Goal: Task Accomplishment & Management: Manage account settings

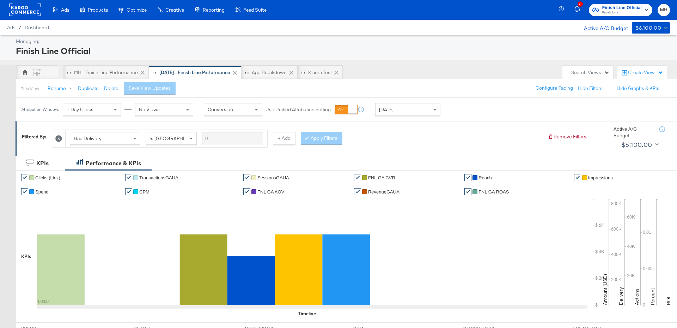
click at [31, 11] on rect at bounding box center [25, 10] width 32 height 13
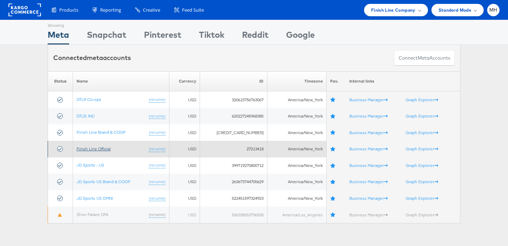
click at [100, 147] on link "Finish Line Official" at bounding box center [94, 148] width 34 height 5
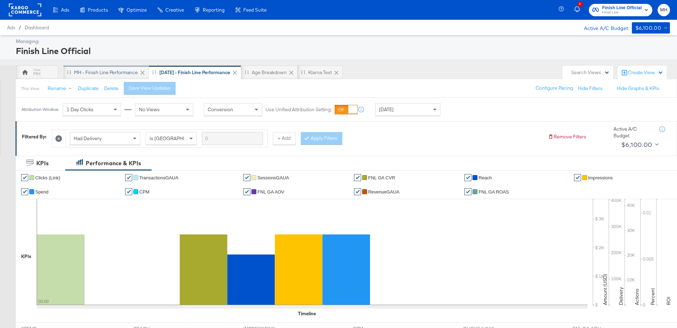
click at [108, 73] on div "MH - Finish Line Performance" at bounding box center [106, 72] width 64 height 7
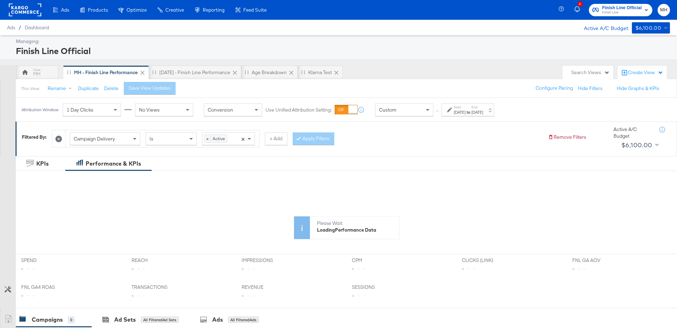
click at [466, 112] on div "Aug 31st 2025" at bounding box center [460, 112] width 12 height 6
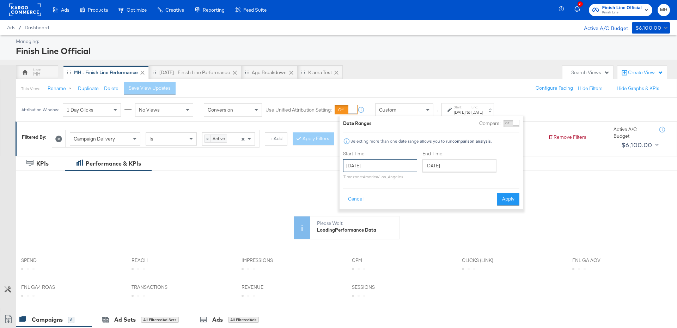
click at [400, 169] on input "August 31st 2025" at bounding box center [380, 165] width 74 height 13
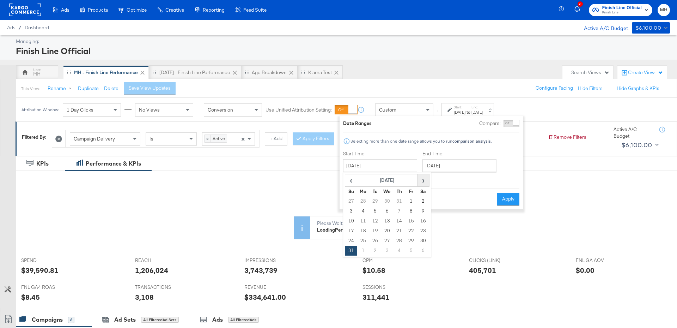
click at [420, 179] on span "›" at bounding box center [423, 180] width 11 height 11
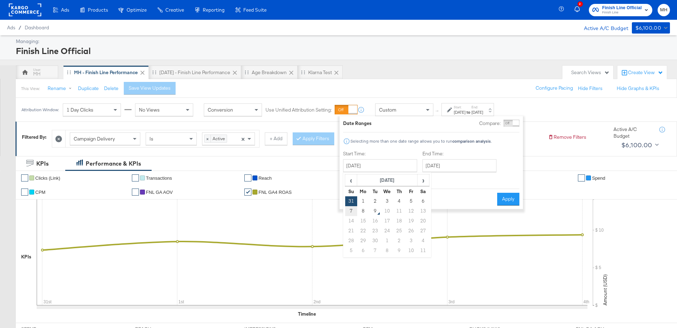
click at [350, 207] on td "7" at bounding box center [351, 211] width 12 height 10
type input "September 7th 2025"
click at [472, 163] on input "September 7th 2025" at bounding box center [458, 165] width 74 height 13
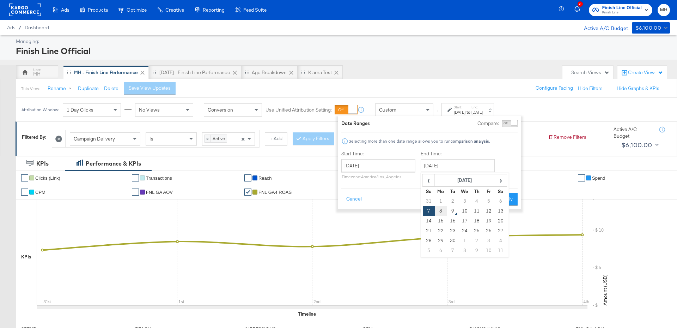
click at [442, 213] on td "8" at bounding box center [441, 211] width 12 height 10
type input "September 8th 2025"
click at [508, 205] on div "Date Ranges Compare: Comparison is not available when breakdowns are selected S…" at bounding box center [429, 162] width 183 height 93
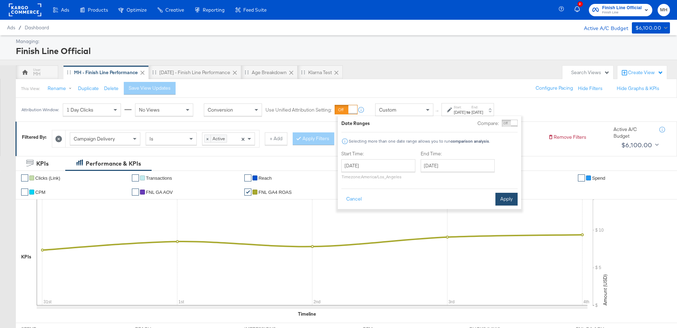
click at [509, 200] on button "Apply" at bounding box center [507, 199] width 22 height 13
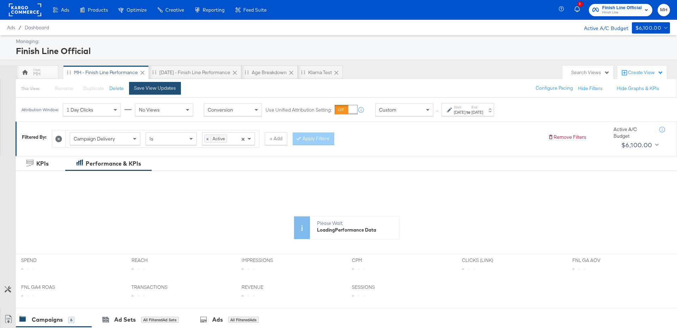
click at [160, 85] on div "Save View Updates" at bounding box center [155, 88] width 42 height 7
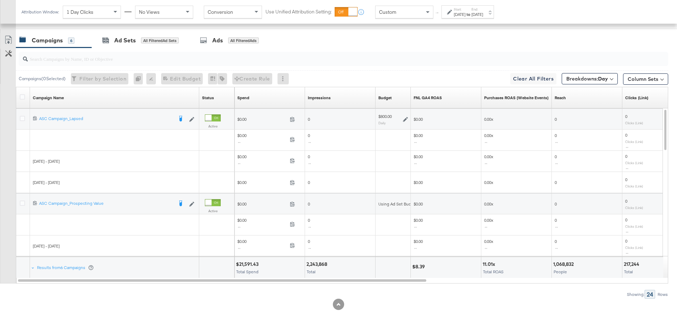
scroll to position [348, 0]
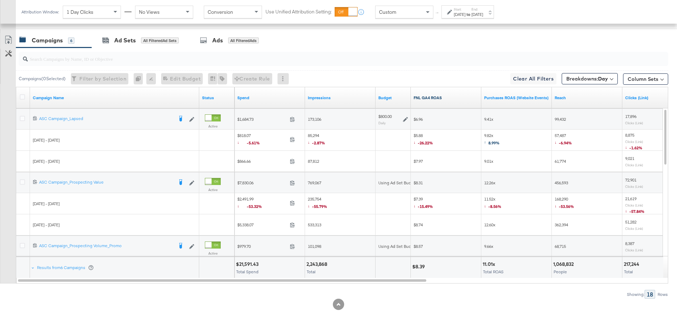
click at [450, 95] on link "FNL GA4 ROAS" at bounding box center [446, 98] width 65 height 6
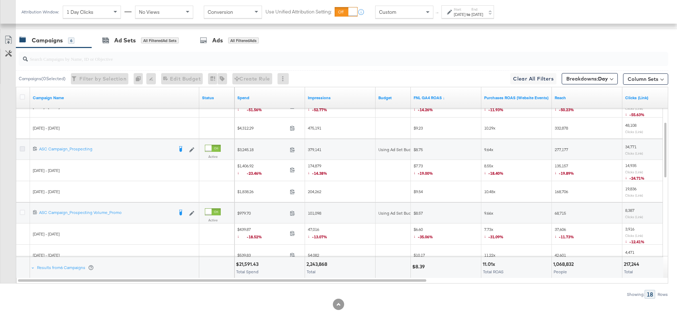
click at [22, 146] on icon at bounding box center [22, 148] width 5 height 5
click at [0, 0] on input "checkbox" at bounding box center [0, 0] width 0 height 0
click at [113, 45] on div "Ad Sets for 1 Campaign" at bounding box center [138, 40] width 93 height 15
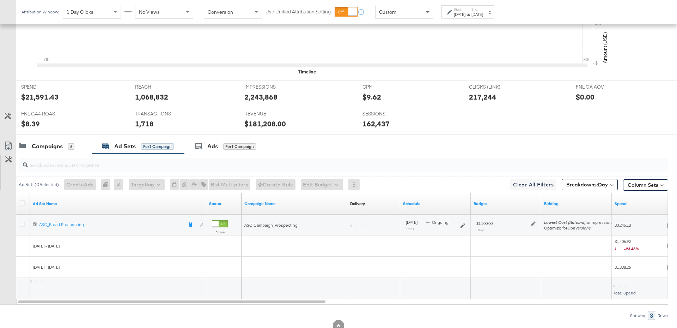
scroll to position [263, 0]
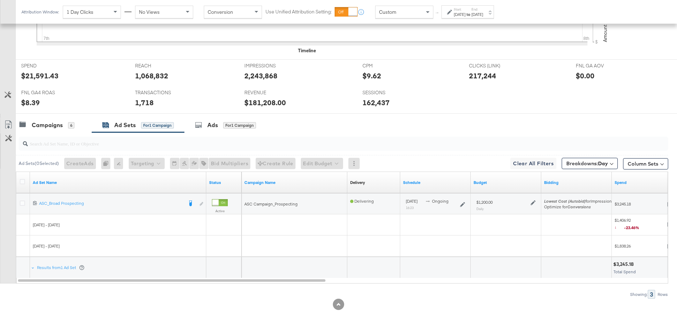
click at [535, 201] on icon at bounding box center [533, 202] width 5 height 5
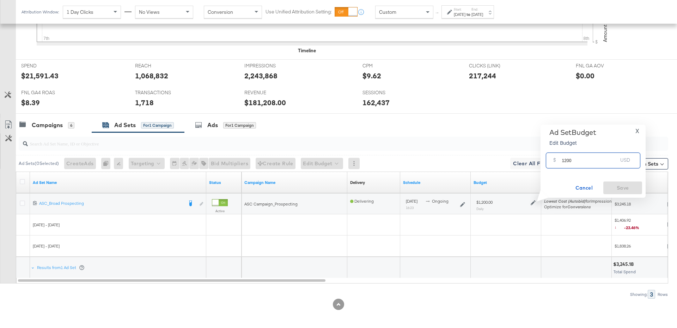
drag, startPoint x: 573, startPoint y: 161, endPoint x: 558, endPoint y: 161, distance: 14.8
click at [558, 161] on div "$ 1200 USD" at bounding box center [593, 160] width 95 height 16
drag, startPoint x: 575, startPoint y: 162, endPoint x: 549, endPoint y: 162, distance: 25.4
click at [549, 162] on div "$ 2000 USD" at bounding box center [593, 160] width 95 height 16
type input "1600"
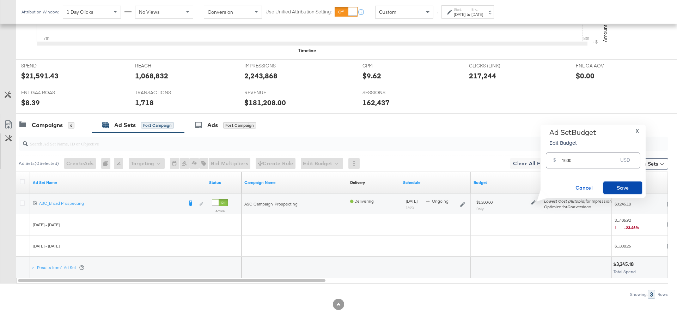
click at [613, 184] on span "Save" at bounding box center [622, 187] width 33 height 9
click at [72, 124] on div "6" at bounding box center [71, 125] width 6 height 6
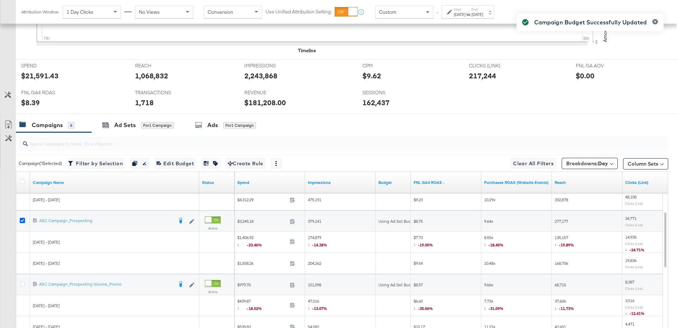
click at [22, 220] on icon at bounding box center [22, 220] width 5 height 5
click at [0, 0] on input "checkbox" at bounding box center [0, 0] width 0 height 0
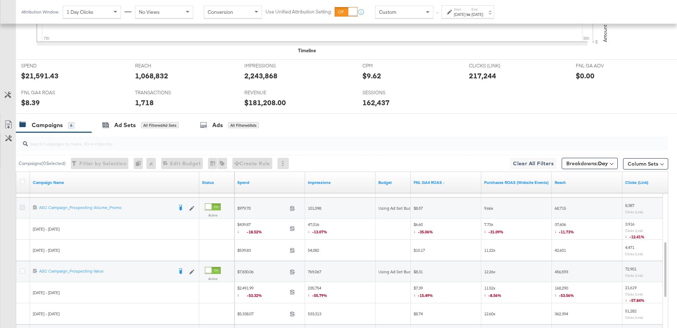
click at [22, 207] on icon at bounding box center [22, 207] width 5 height 5
click at [0, 0] on input "checkbox" at bounding box center [0, 0] width 0 height 0
click at [22, 269] on icon at bounding box center [22, 270] width 5 height 5
click at [0, 0] on input "checkbox" at bounding box center [0, 0] width 0 height 0
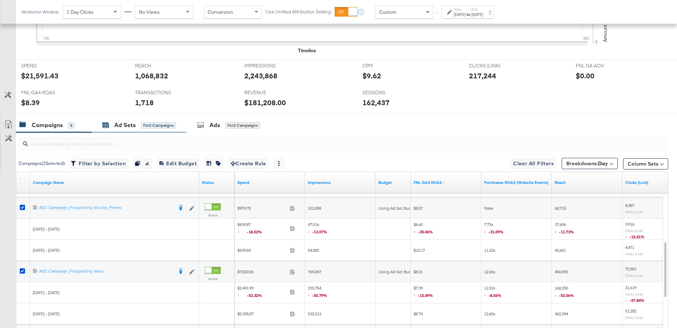
click at [144, 124] on div "for 2 Campaigns" at bounding box center [158, 125] width 35 height 6
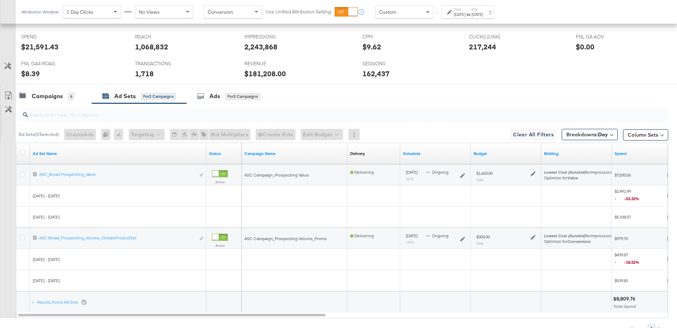
scroll to position [295, 0]
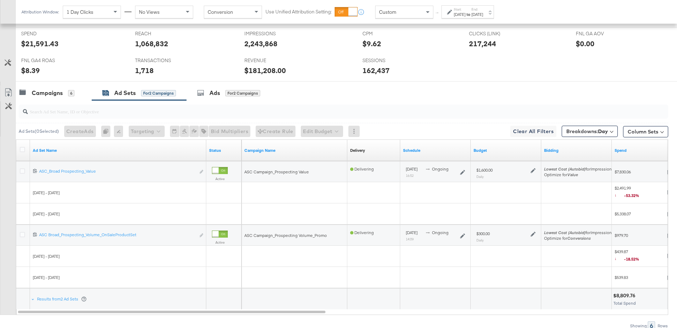
click at [534, 170] on icon at bounding box center [533, 170] width 5 height 5
drag, startPoint x: 578, startPoint y: 131, endPoint x: 558, endPoint y: 129, distance: 20.2
click at [558, 129] on div "$ 1600 USD" at bounding box center [593, 128] width 95 height 16
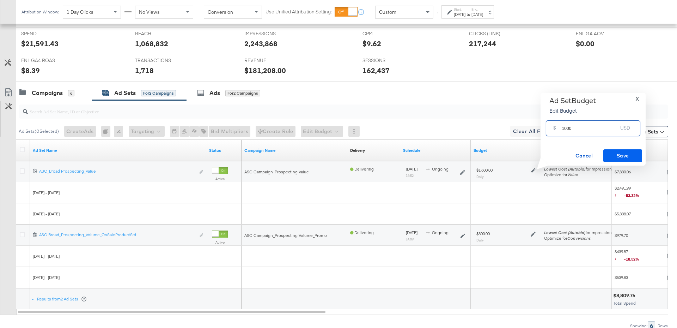
type input "1000"
click at [625, 158] on span "Save" at bounding box center [622, 155] width 33 height 9
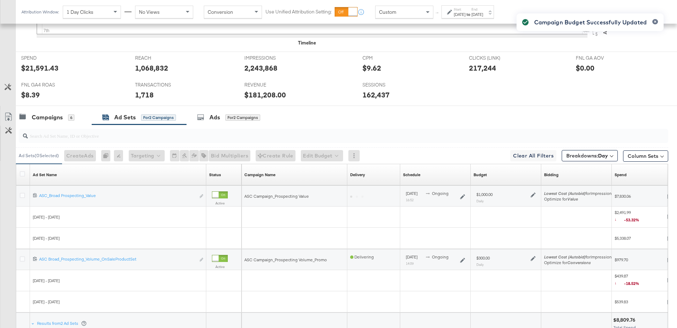
scroll to position [327, 0]
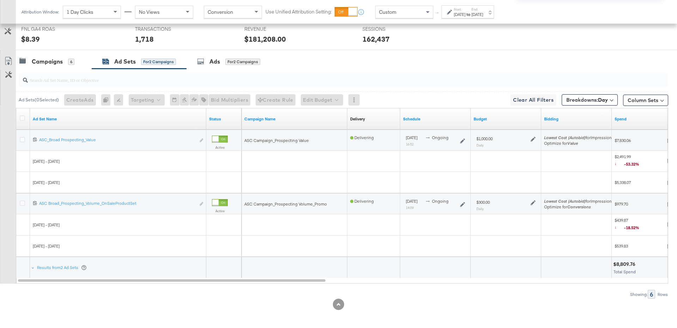
click at [534, 201] on div "Campaign Budget Successfully Updated" at bounding box center [590, 151] width 161 height 290
click at [533, 201] on icon at bounding box center [533, 202] width 5 height 5
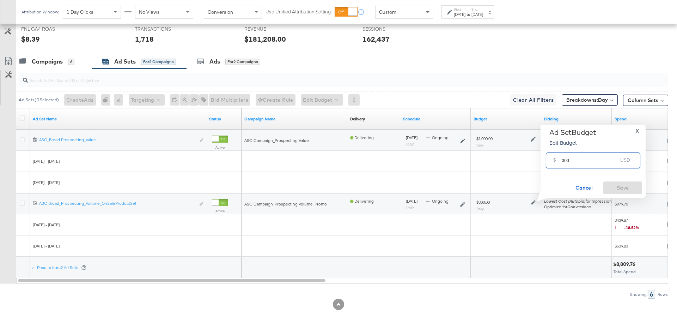
drag, startPoint x: 571, startPoint y: 162, endPoint x: 558, endPoint y: 162, distance: 12.7
click at [558, 162] on div "$ 300 USD" at bounding box center [593, 160] width 95 height 16
type input "500"
click at [620, 186] on span "Save" at bounding box center [622, 187] width 33 height 9
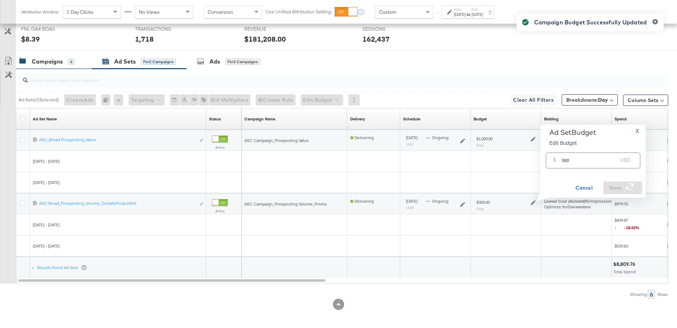
click at [51, 61] on div "Campaigns" at bounding box center [47, 61] width 31 height 8
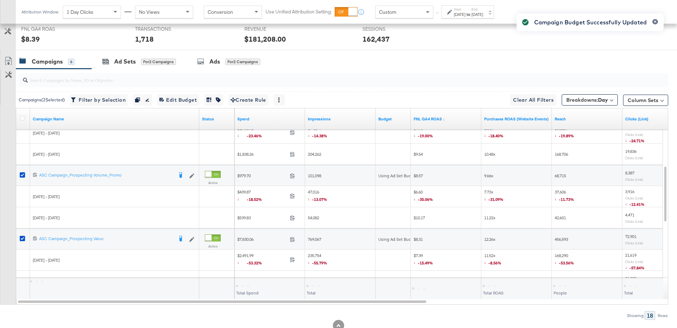
click at [19, 173] on div at bounding box center [23, 175] width 13 height 13
click at [23, 173] on icon at bounding box center [22, 174] width 5 height 5
click at [0, 0] on input "checkbox" at bounding box center [0, 0] width 0 height 0
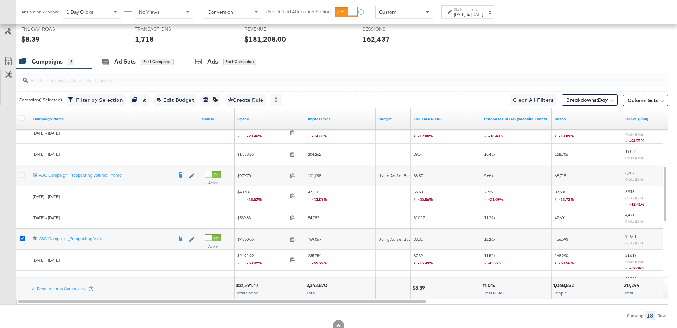
click at [23, 236] on icon at bounding box center [22, 238] width 5 height 5
click at [0, 0] on input "checkbox" at bounding box center [0, 0] width 0 height 0
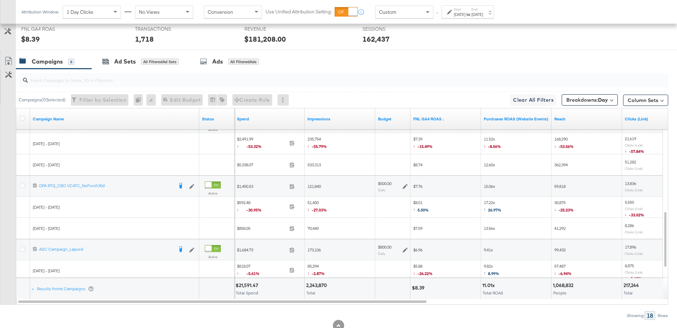
scroll to position [330, 0]
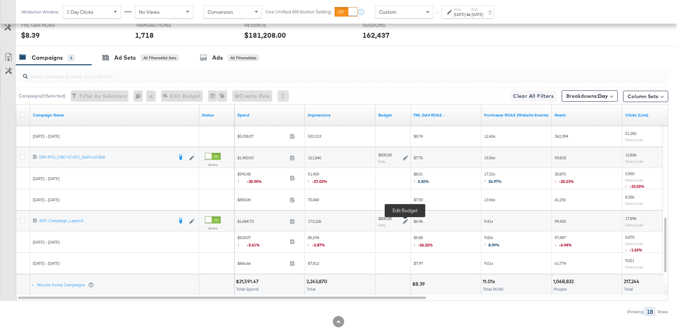
click at [406, 219] on icon at bounding box center [405, 221] width 5 height 5
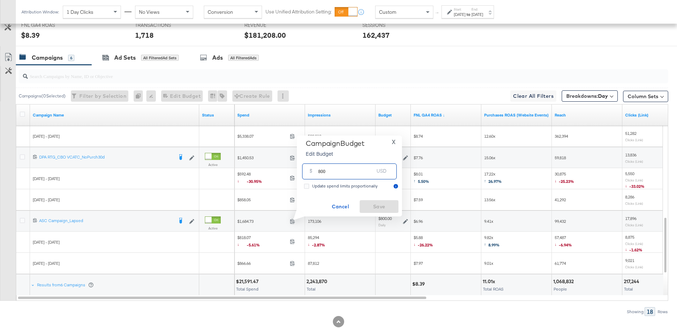
drag, startPoint x: 332, startPoint y: 174, endPoint x: 306, endPoint y: 172, distance: 25.4
click at [306, 172] on div "$ 800 USD" at bounding box center [349, 171] width 95 height 16
type input "400"
click at [386, 201] on button "Save" at bounding box center [379, 206] width 39 height 13
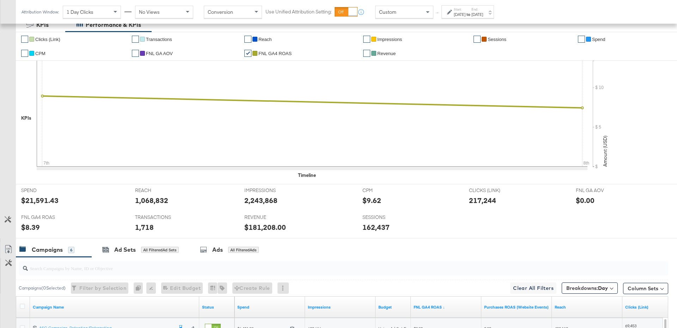
scroll to position [348, 0]
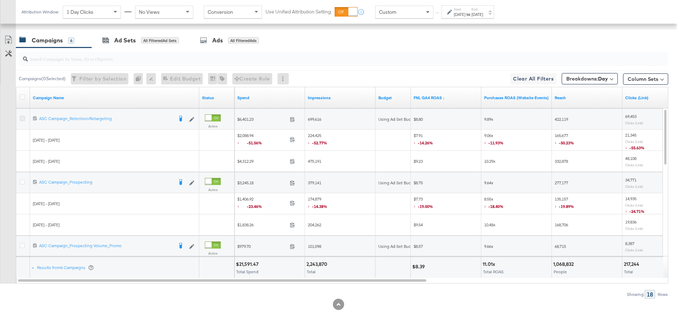
click at [24, 116] on icon at bounding box center [22, 118] width 5 height 5
click at [0, 0] on input "checkbox" at bounding box center [0, 0] width 0 height 0
click at [150, 42] on div "Ad Sets for 1 Campaign" at bounding box center [138, 40] width 72 height 8
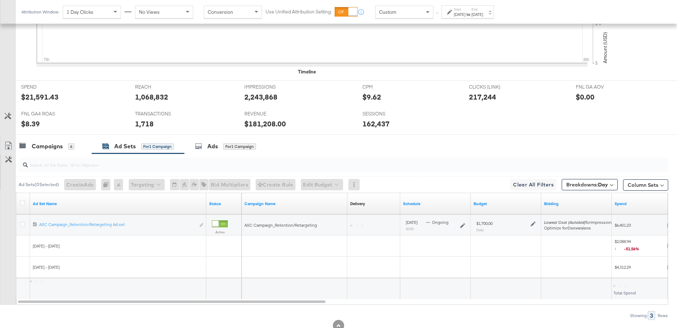
scroll to position [263, 0]
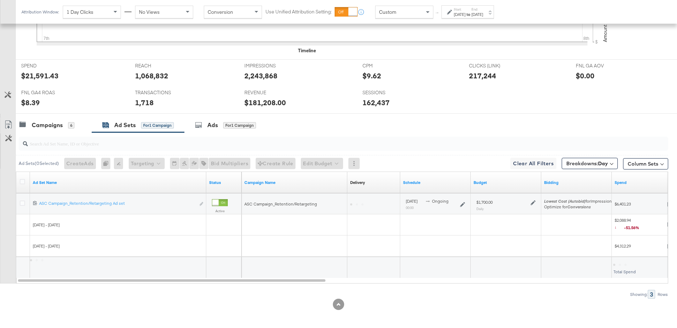
click at [535, 200] on icon at bounding box center [533, 202] width 5 height 5
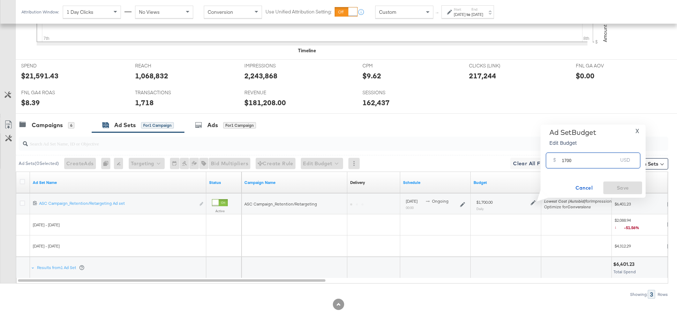
drag, startPoint x: 579, startPoint y: 161, endPoint x: 553, endPoint y: 161, distance: 25.7
click at [553, 161] on div "$ 1700 USD" at bounding box center [593, 160] width 95 height 16
type input "2200"
click at [625, 195] on div "Ad Set Budget Edit Budget X $ 2200 USD Cancel Save" at bounding box center [593, 161] width 105 height 73
click at [627, 190] on span "Save" at bounding box center [622, 187] width 33 height 9
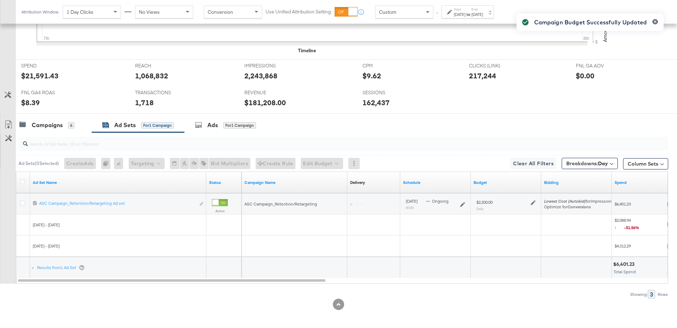
scroll to position [0, 0]
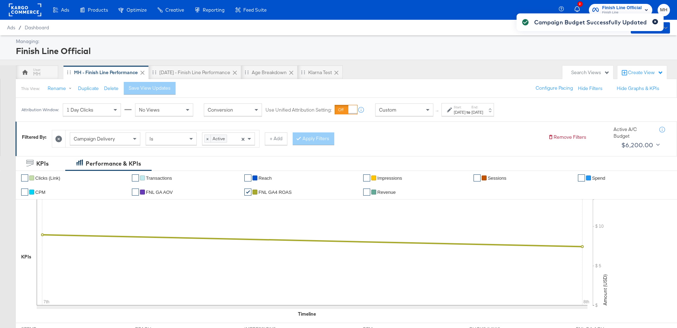
click at [655, 22] on icon "button" at bounding box center [655, 22] width 2 height 2
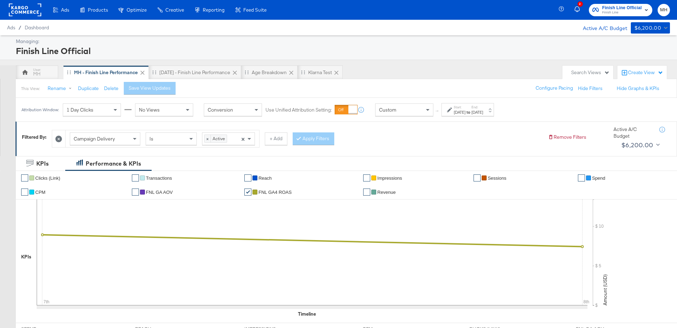
click at [632, 14] on span "Finish Line" at bounding box center [622, 13] width 40 height 6
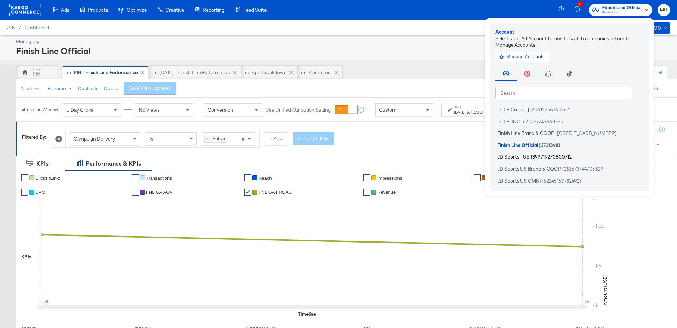
click at [525, 156] on span "JD Sports - US" at bounding box center [513, 157] width 32 height 6
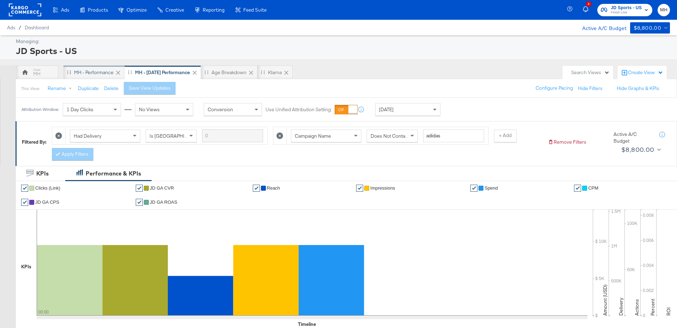
click at [95, 73] on div "MH - Performance" at bounding box center [94, 72] width 40 height 7
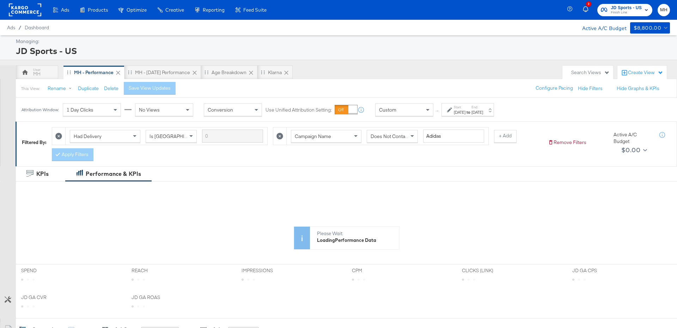
click at [466, 112] on div "Aug 31st 2025" at bounding box center [460, 112] width 12 height 6
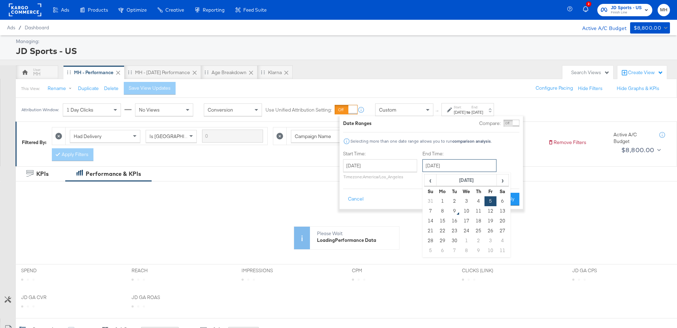
click at [455, 170] on input "September 5th 2025" at bounding box center [460, 165] width 74 height 13
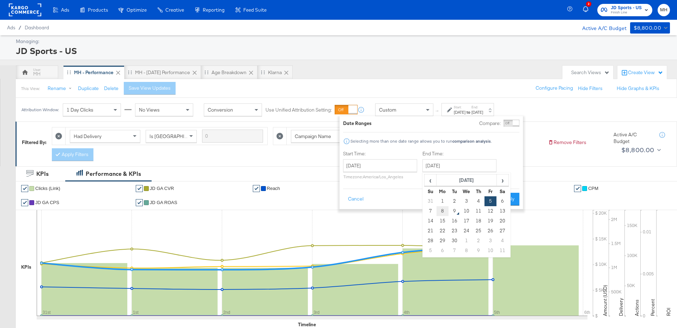
click at [447, 213] on td "8" at bounding box center [443, 211] width 12 height 10
type input "September 8th 2025"
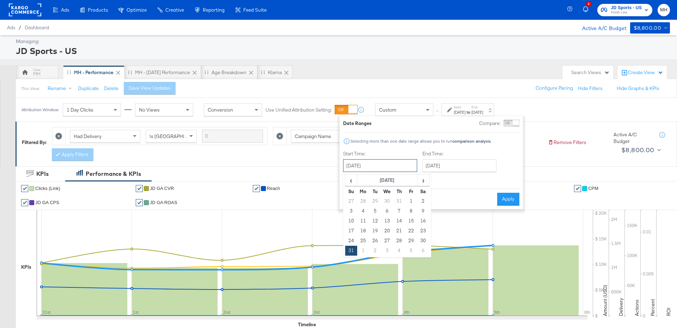
click at [397, 168] on input "August 31st 2025" at bounding box center [380, 165] width 74 height 13
click at [423, 182] on span "›" at bounding box center [423, 180] width 11 height 11
click at [350, 212] on td "7" at bounding box center [351, 211] width 12 height 10
type input "September 7th 2025"
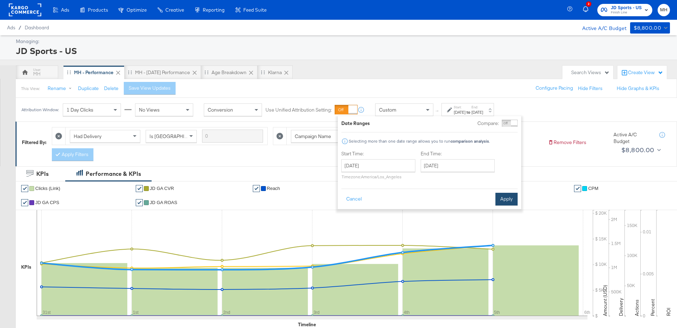
click at [500, 202] on button "Apply" at bounding box center [507, 199] width 22 height 13
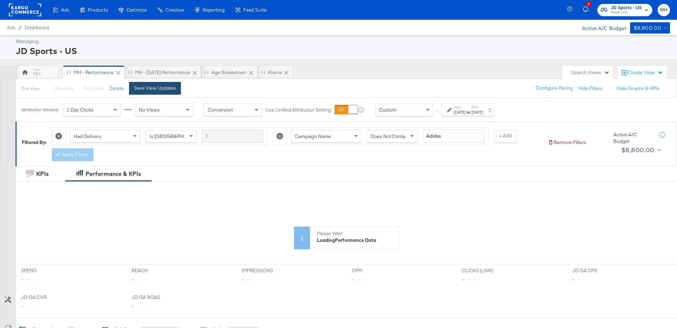
click at [166, 89] on div "Save View Updates" at bounding box center [155, 88] width 42 height 7
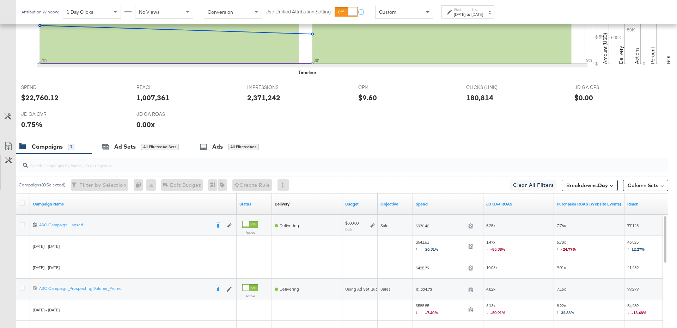
scroll to position [358, 0]
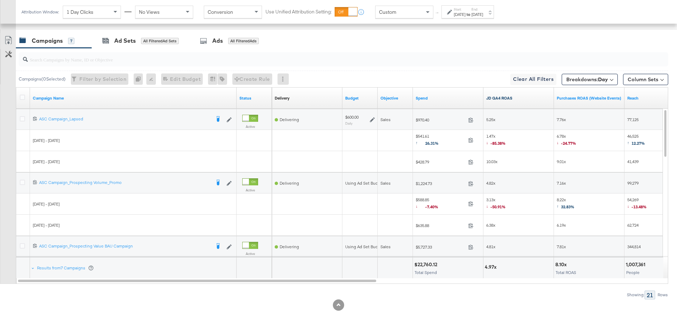
click at [497, 95] on link "JD GA4 ROAS" at bounding box center [518, 98] width 65 height 6
click at [23, 117] on icon at bounding box center [22, 118] width 5 height 5
click at [0, 0] on input "checkbox" at bounding box center [0, 0] width 0 height 0
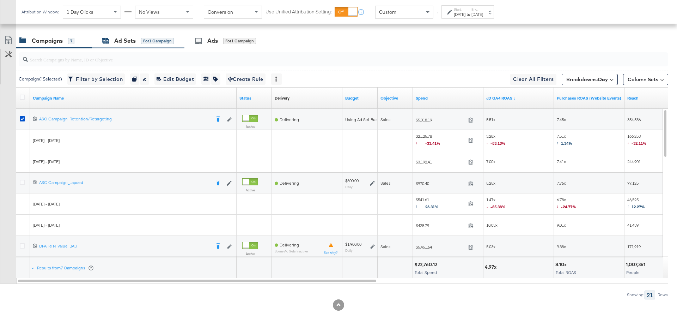
click at [136, 37] on div "Ad Sets for 1 Campaign" at bounding box center [138, 41] width 72 height 8
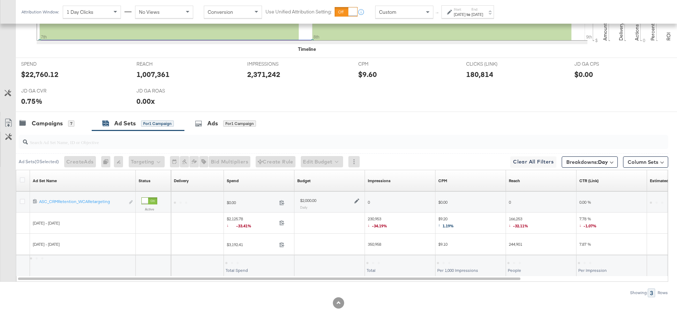
scroll to position [273, 0]
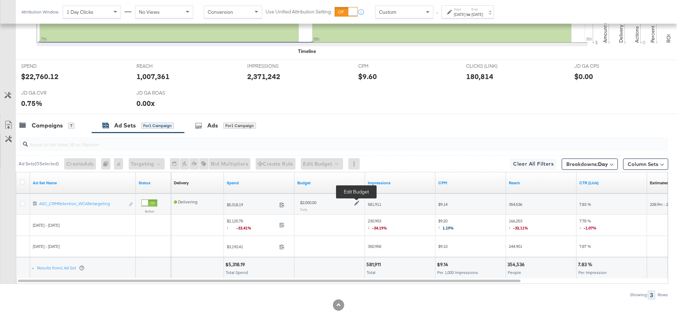
click at [356, 201] on icon at bounding box center [356, 203] width 5 height 5
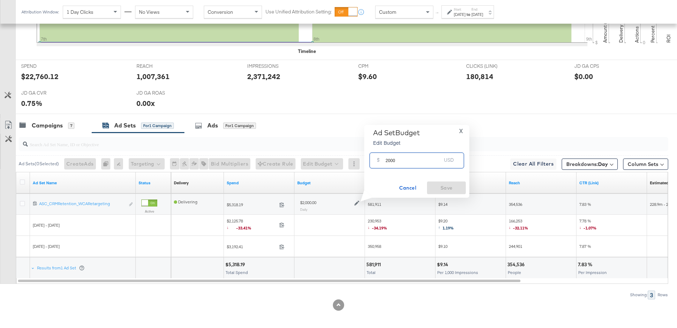
drag, startPoint x: 397, startPoint y: 163, endPoint x: 378, endPoint y: 162, distance: 18.4
click at [378, 162] on div "$ 2000 USD" at bounding box center [417, 160] width 95 height 16
type input "2500"
click at [441, 186] on span "Save" at bounding box center [446, 187] width 33 height 9
click at [59, 127] on div "Campaigns" at bounding box center [47, 125] width 31 height 8
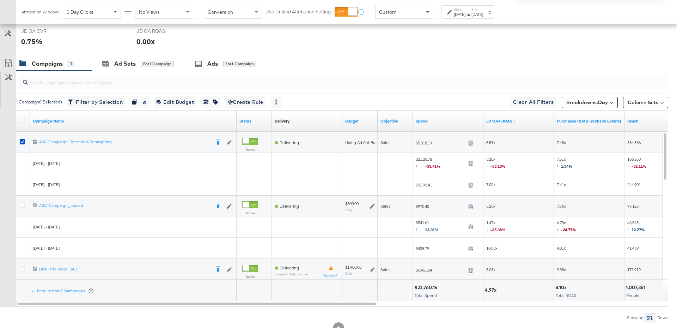
scroll to position [343, 0]
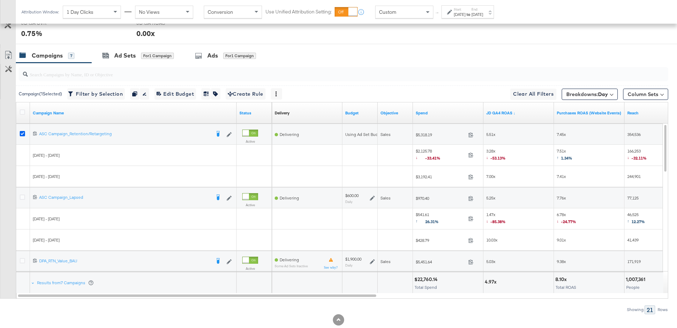
click at [21, 131] on icon at bounding box center [22, 133] width 5 height 5
click at [0, 0] on input "checkbox" at bounding box center [0, 0] width 0 height 0
click at [372, 195] on icon at bounding box center [372, 197] width 5 height 5
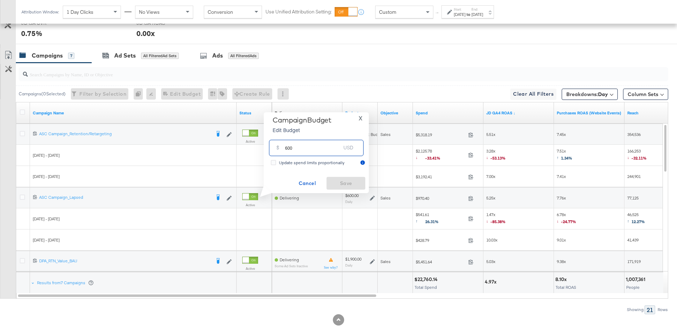
click at [287, 146] on input "600" at bounding box center [313, 144] width 56 height 15
drag, startPoint x: 294, startPoint y: 147, endPoint x: 284, endPoint y: 147, distance: 10.2
click at [284, 147] on div "$ 600 USD" at bounding box center [316, 148] width 95 height 16
type input "800"
click at [344, 181] on span "Save" at bounding box center [345, 183] width 33 height 9
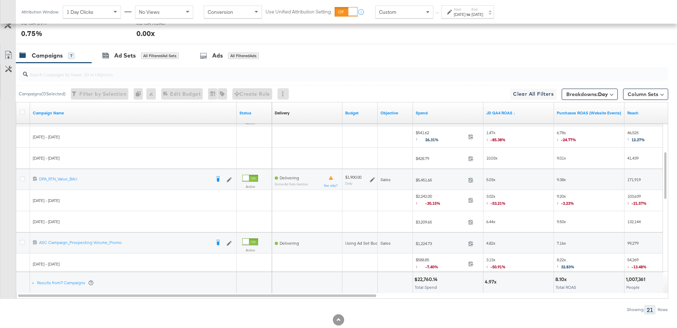
click at [372, 177] on icon at bounding box center [372, 179] width 5 height 5
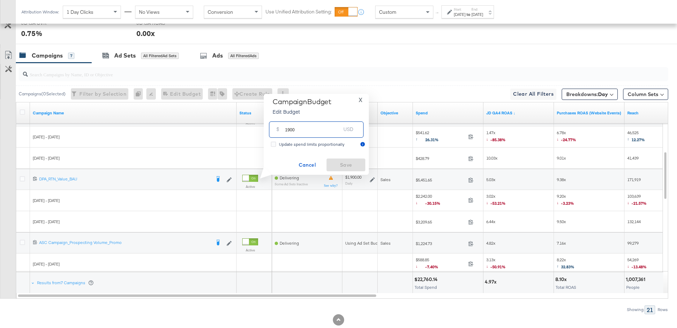
drag, startPoint x: 299, startPoint y: 130, endPoint x: 281, endPoint y: 130, distance: 18.0
click at [281, 130] on div "$ 1900 USD" at bounding box center [316, 129] width 95 height 16
type input "1100"
click at [352, 164] on span "Save" at bounding box center [345, 164] width 33 height 9
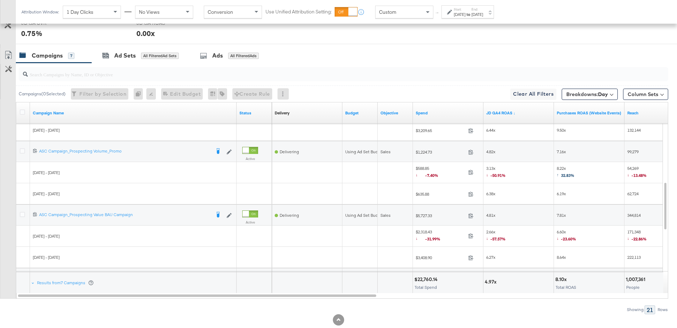
click at [17, 212] on div at bounding box center [23, 215] width 13 height 13
click at [24, 212] on icon at bounding box center [22, 214] width 5 height 5
click at [0, 0] on input "checkbox" at bounding box center [0, 0] width 0 height 0
click at [154, 55] on div "for 1 Campaign" at bounding box center [157, 56] width 33 height 6
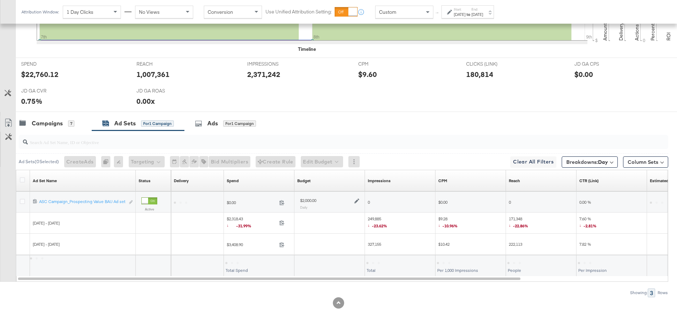
scroll to position [273, 0]
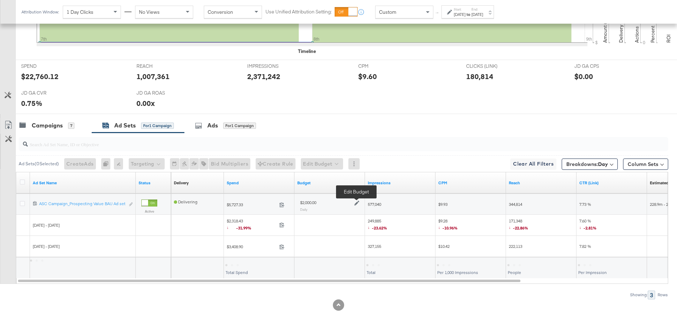
click at [356, 202] on icon at bounding box center [356, 202] width 5 height 5
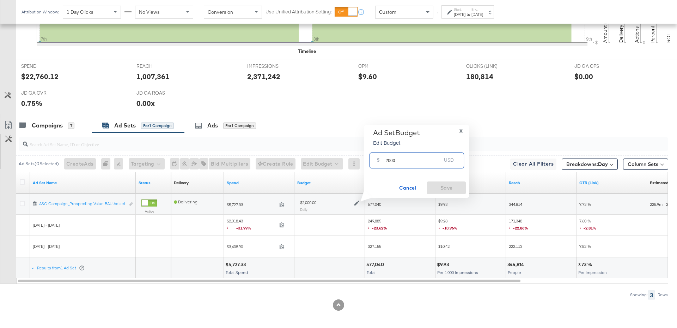
drag, startPoint x: 399, startPoint y: 163, endPoint x: 382, endPoint y: 163, distance: 16.6
click at [381, 163] on div "$ 2000 USD" at bounding box center [417, 160] width 95 height 16
type input "1300"
click at [436, 192] on span "Save" at bounding box center [446, 187] width 33 height 9
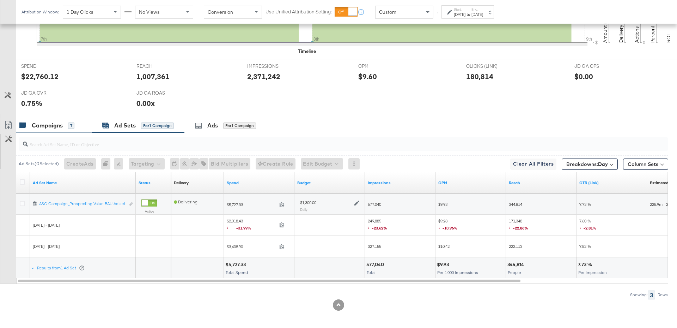
click at [65, 118] on div "Campaigns 7" at bounding box center [54, 125] width 76 height 15
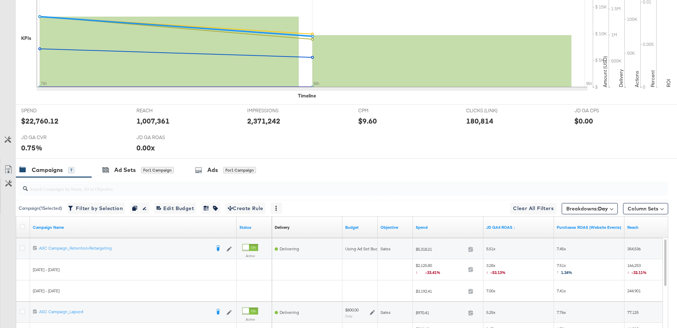
scroll to position [358, 0]
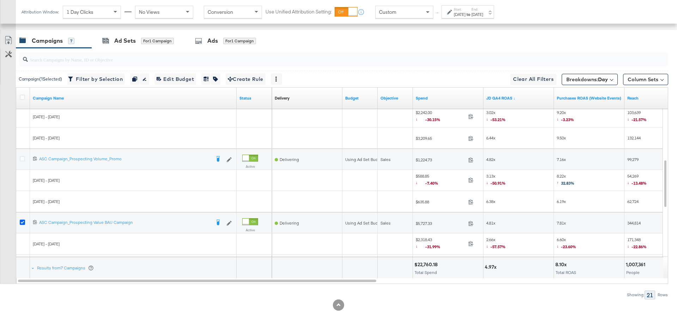
click at [22, 220] on icon at bounding box center [22, 221] width 5 height 5
click at [0, 0] on input "checkbox" at bounding box center [0, 0] width 0 height 0
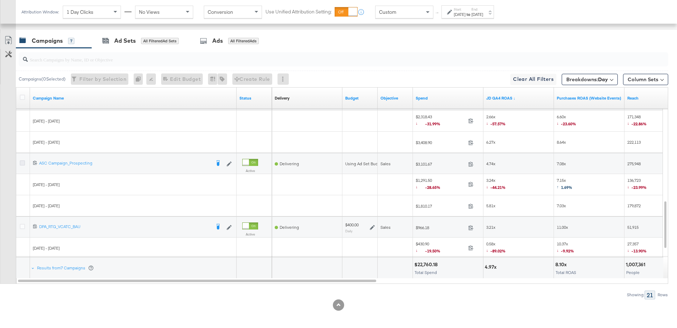
click at [24, 161] on icon at bounding box center [22, 162] width 5 height 5
click at [0, 0] on input "checkbox" at bounding box center [0, 0] width 0 height 0
click at [135, 35] on div "Ad Sets for 1 Campaign" at bounding box center [138, 40] width 93 height 15
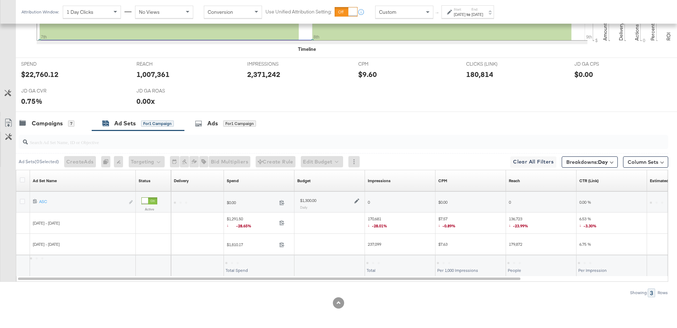
scroll to position [273, 0]
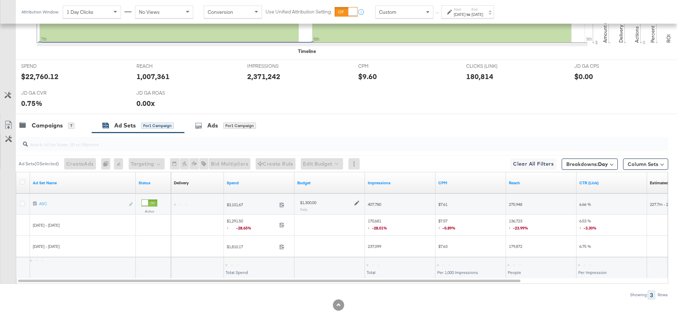
click at [355, 203] on icon at bounding box center [356, 203] width 5 height 5
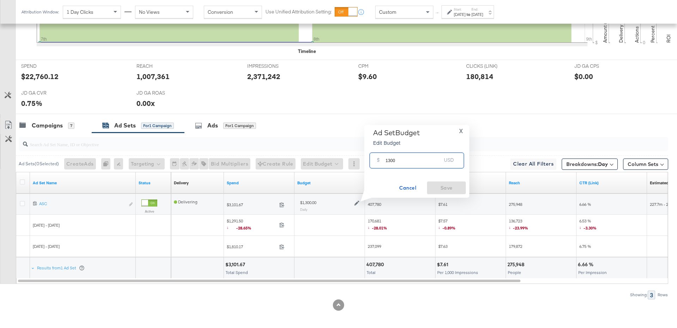
drag, startPoint x: 395, startPoint y: 164, endPoint x: 385, endPoint y: 162, distance: 10.4
click at [386, 162] on input "1300" at bounding box center [414, 157] width 56 height 15
type input "900"
click at [455, 193] on button "Save" at bounding box center [446, 187] width 39 height 13
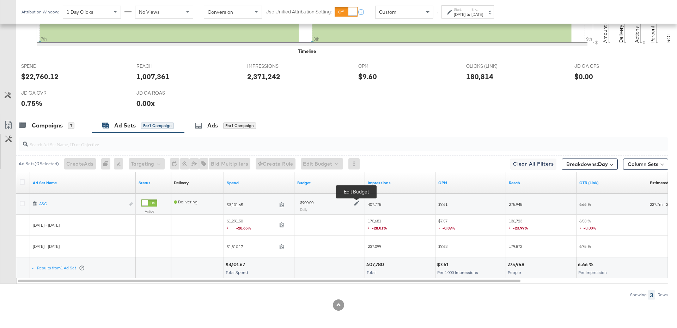
click at [357, 201] on icon at bounding box center [356, 202] width 5 height 5
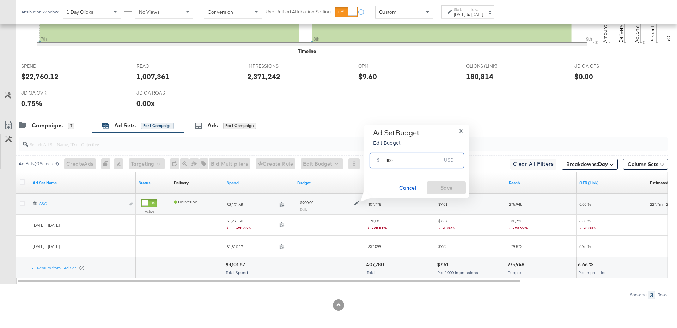
drag, startPoint x: 397, startPoint y: 162, endPoint x: 374, endPoint y: 162, distance: 23.3
click at [374, 162] on div "$ 900 USD" at bounding box center [417, 160] width 95 height 16
type input "1200"
click at [449, 186] on span "Save" at bounding box center [446, 187] width 33 height 9
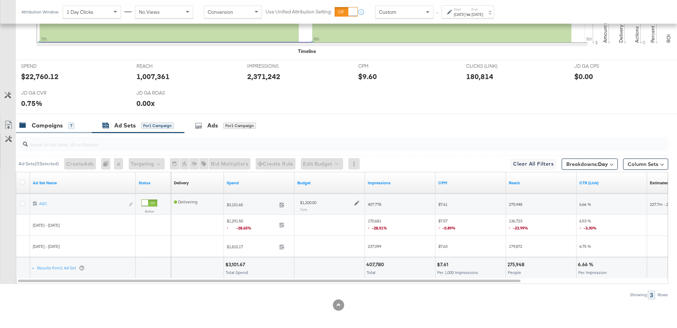
click at [61, 123] on div "Campaigns" at bounding box center [47, 125] width 31 height 8
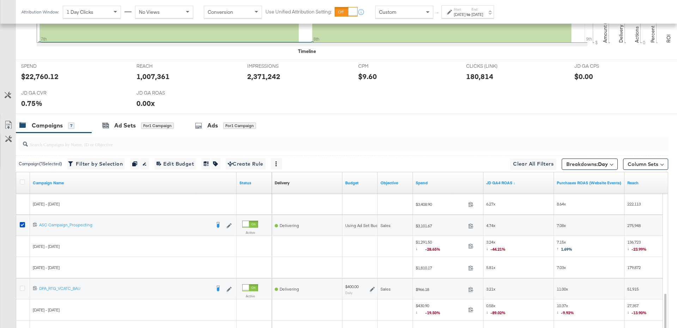
scroll to position [358, 0]
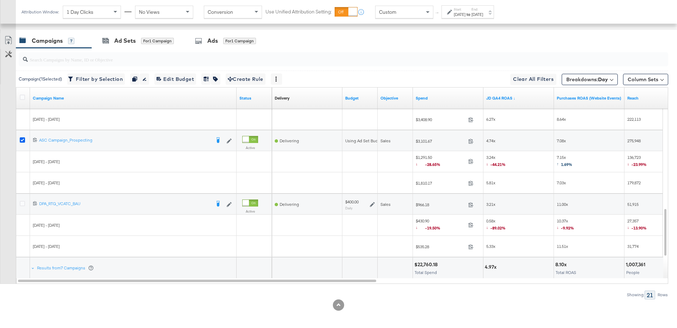
click at [22, 139] on icon at bounding box center [22, 139] width 5 height 5
click at [0, 0] on input "checkbox" at bounding box center [0, 0] width 0 height 0
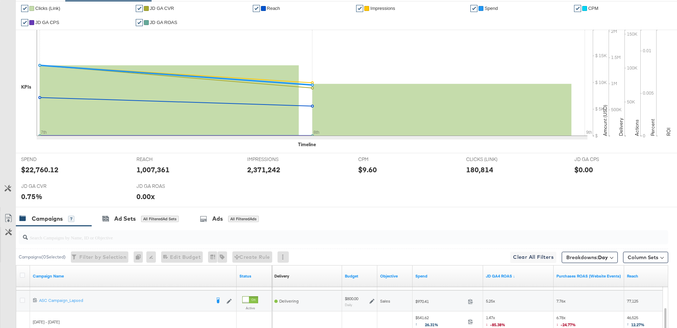
scroll to position [0, 0]
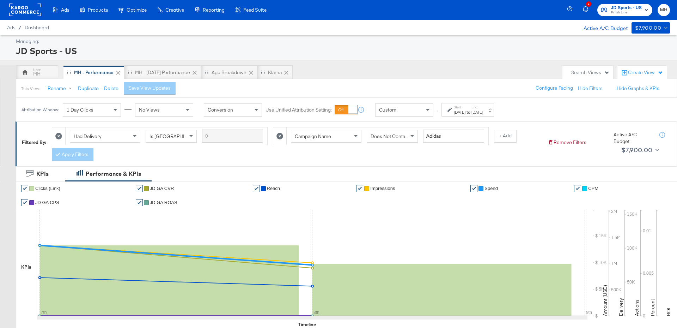
click at [33, 10] on rect at bounding box center [25, 10] width 32 height 13
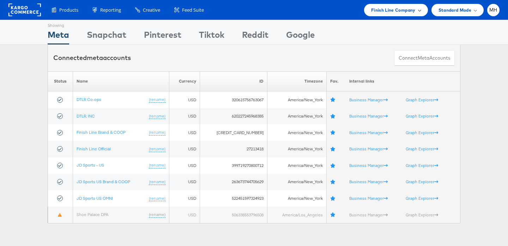
click at [421, 11] on div "Finish Line Company" at bounding box center [396, 10] width 64 height 12
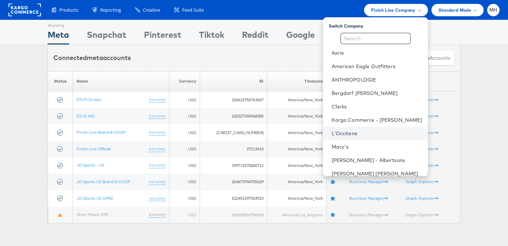
click at [376, 136] on link "L'Occitane" at bounding box center [377, 133] width 91 height 7
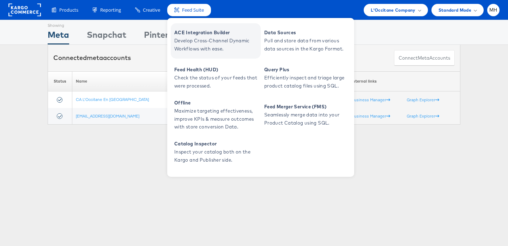
click at [226, 42] on span "Develop Cross-Channel Dynamic Workflows with ease." at bounding box center [216, 45] width 85 height 16
